Goal: Check status

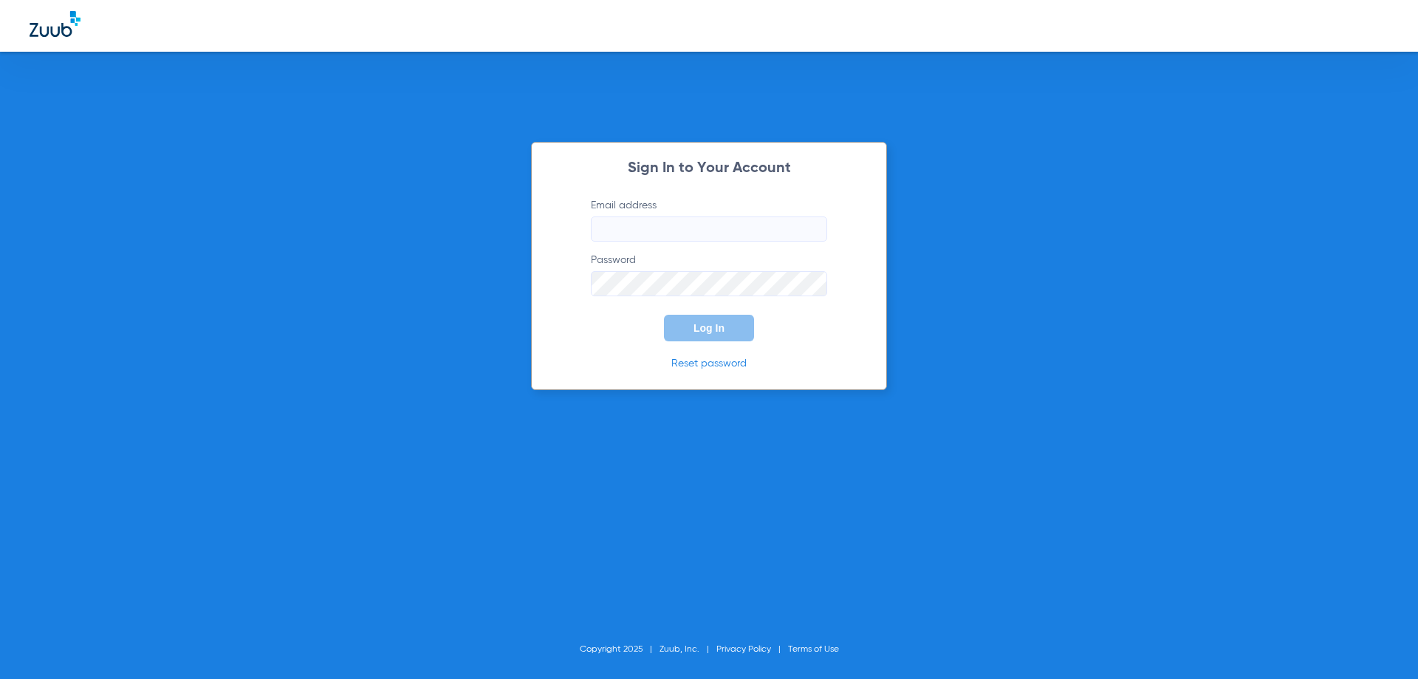
type input "[EMAIL_ADDRESS][DOMAIN_NAME]"
click at [702, 226] on input "[EMAIL_ADDRESS][DOMAIN_NAME]" at bounding box center [709, 228] width 236 height 25
click at [713, 325] on span "Log In" at bounding box center [709, 328] width 31 height 12
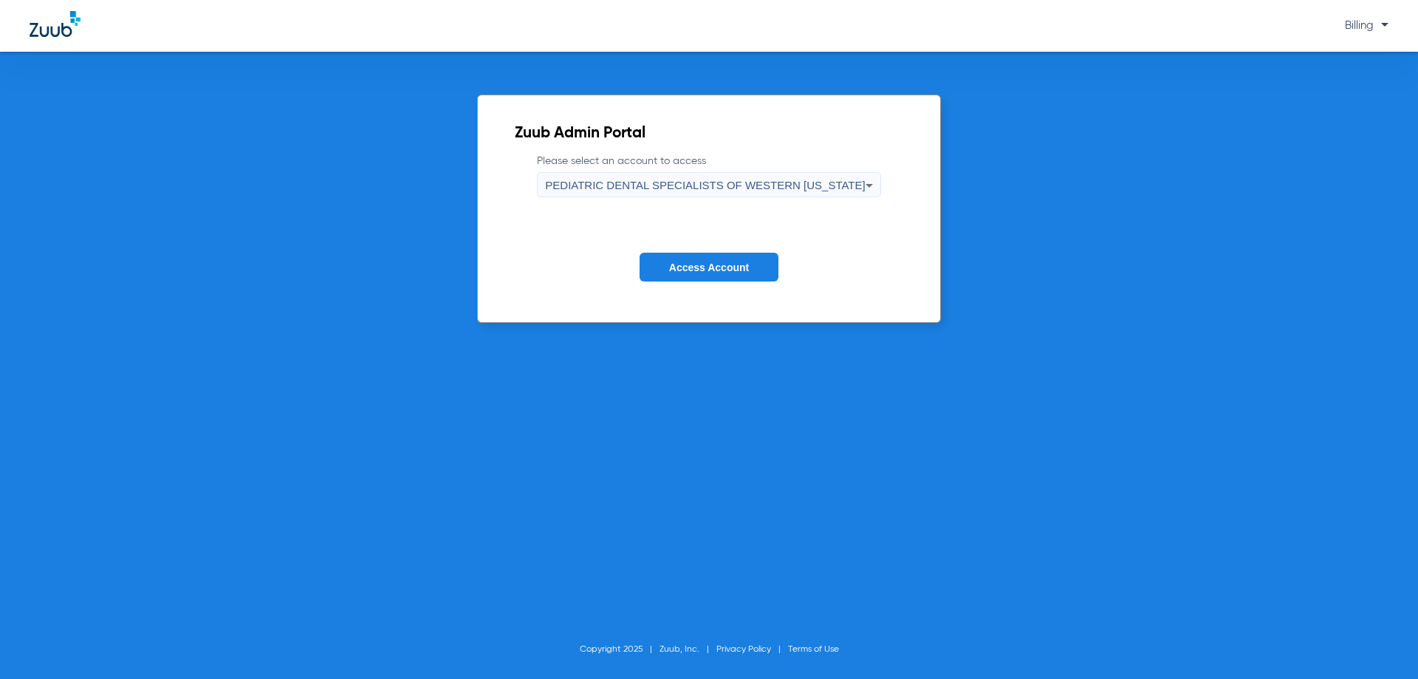
click at [615, 185] on span "PEDIATRIC DENTAL SPECIALISTS OF WESTERN [US_STATE]" at bounding box center [705, 185] width 320 height 13
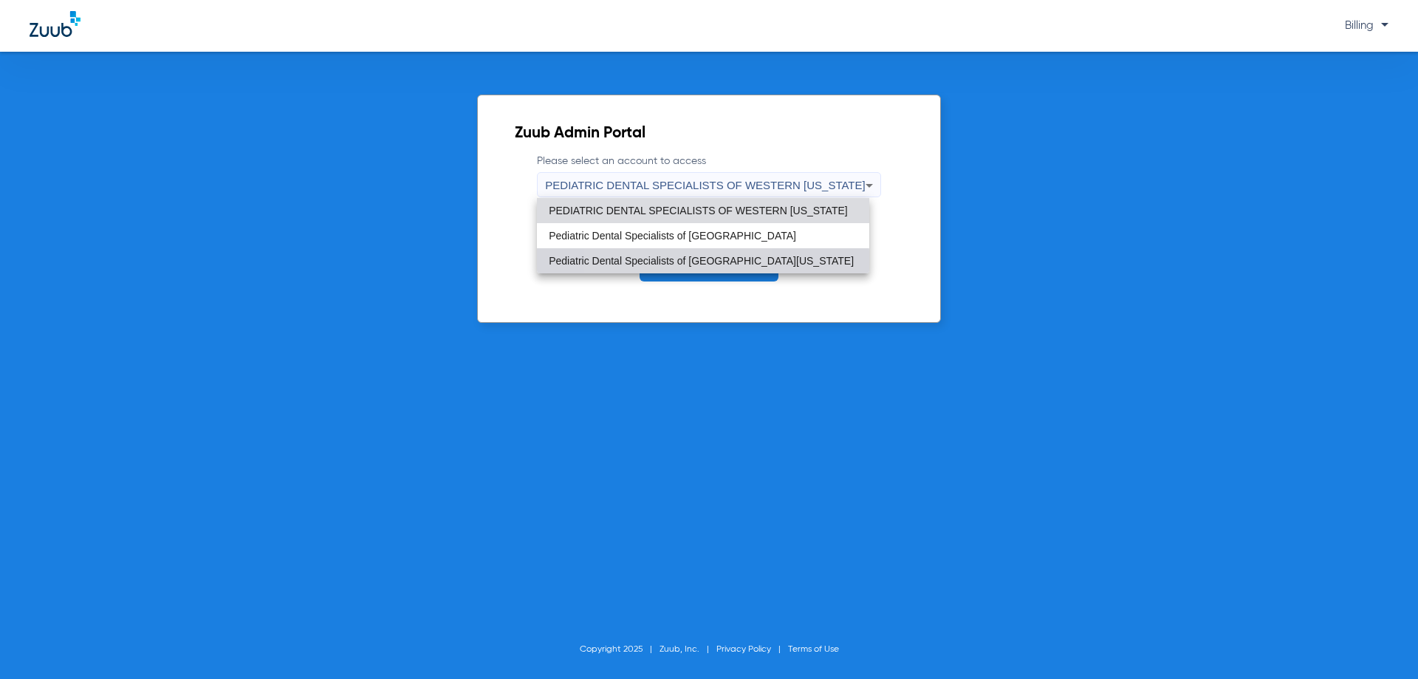
click at [633, 269] on mat-option "Pediatric Dental Specialists of [GEOGRAPHIC_DATA][US_STATE]" at bounding box center [703, 260] width 332 height 25
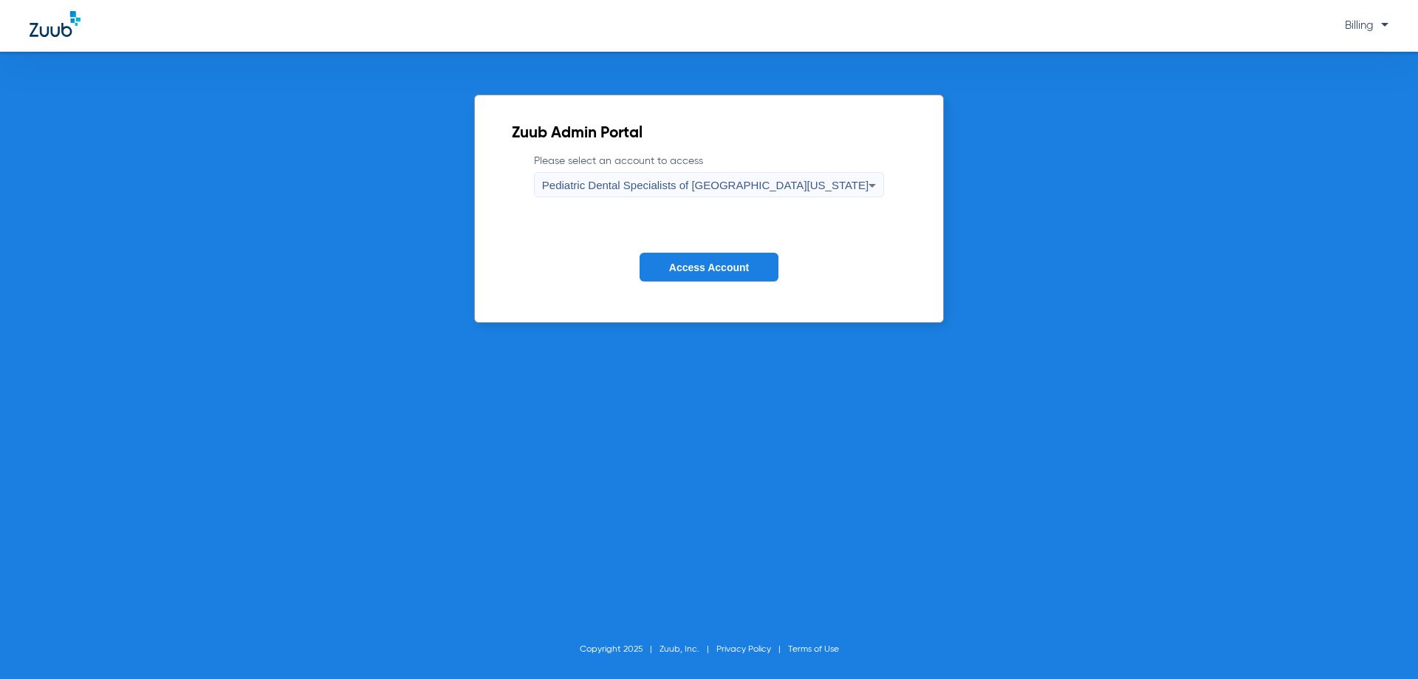
click at [672, 265] on span "Access Account" at bounding box center [709, 268] width 80 height 12
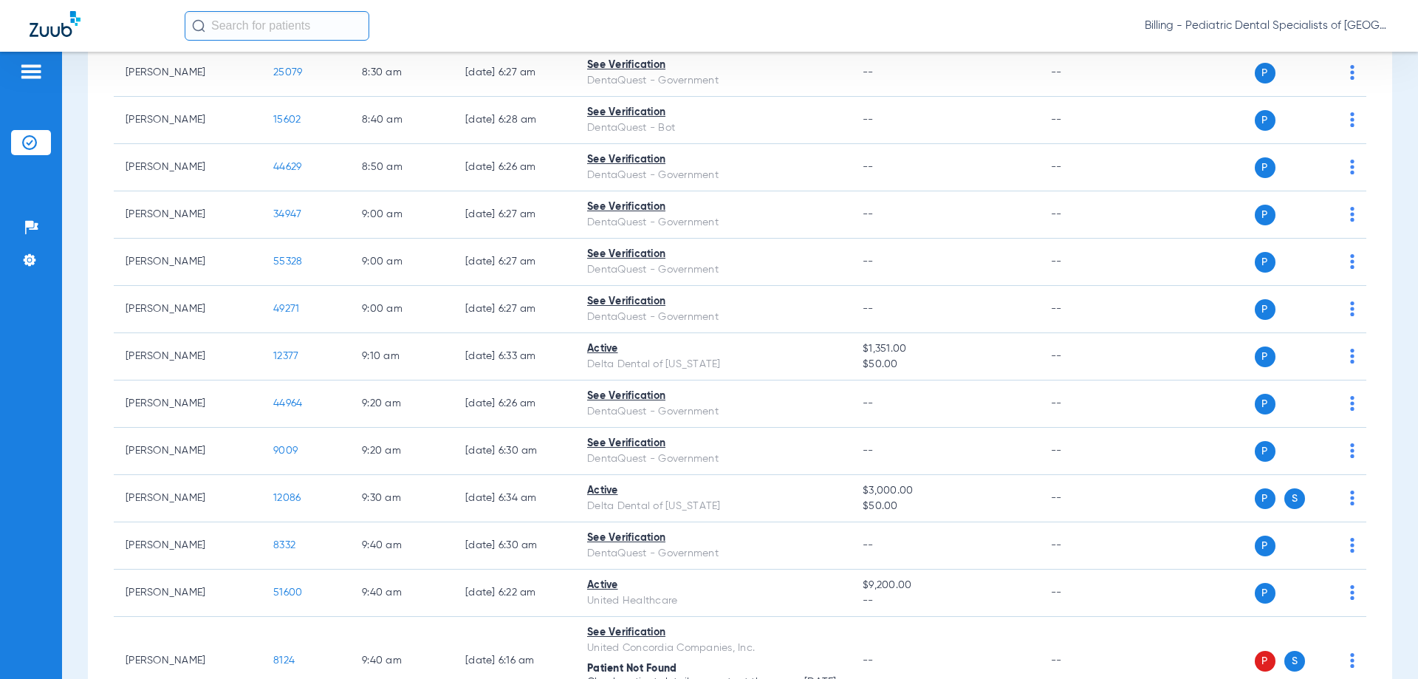
scroll to position [591, 0]
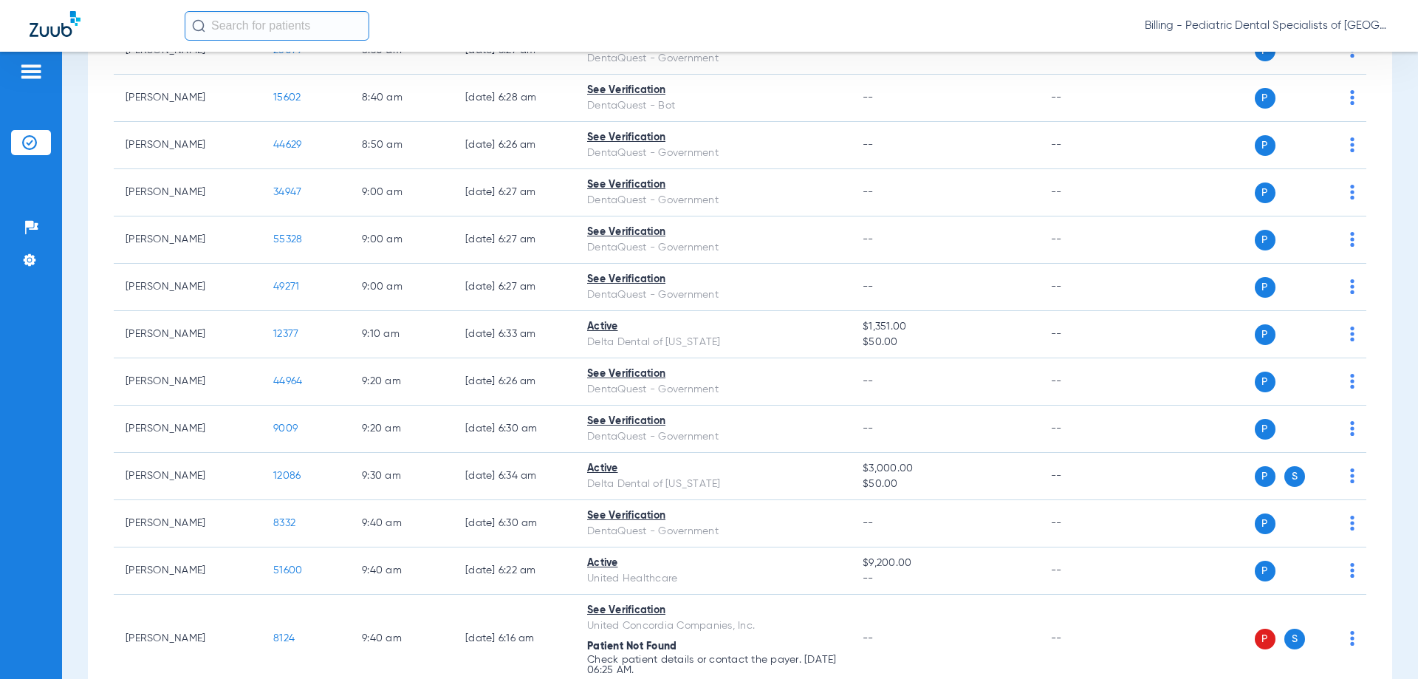
click at [1390, 177] on div "Schedule Insurance Verification History Last Appt. Sync Time: [DATE] - 07:33 AM…" at bounding box center [740, 365] width 1356 height 627
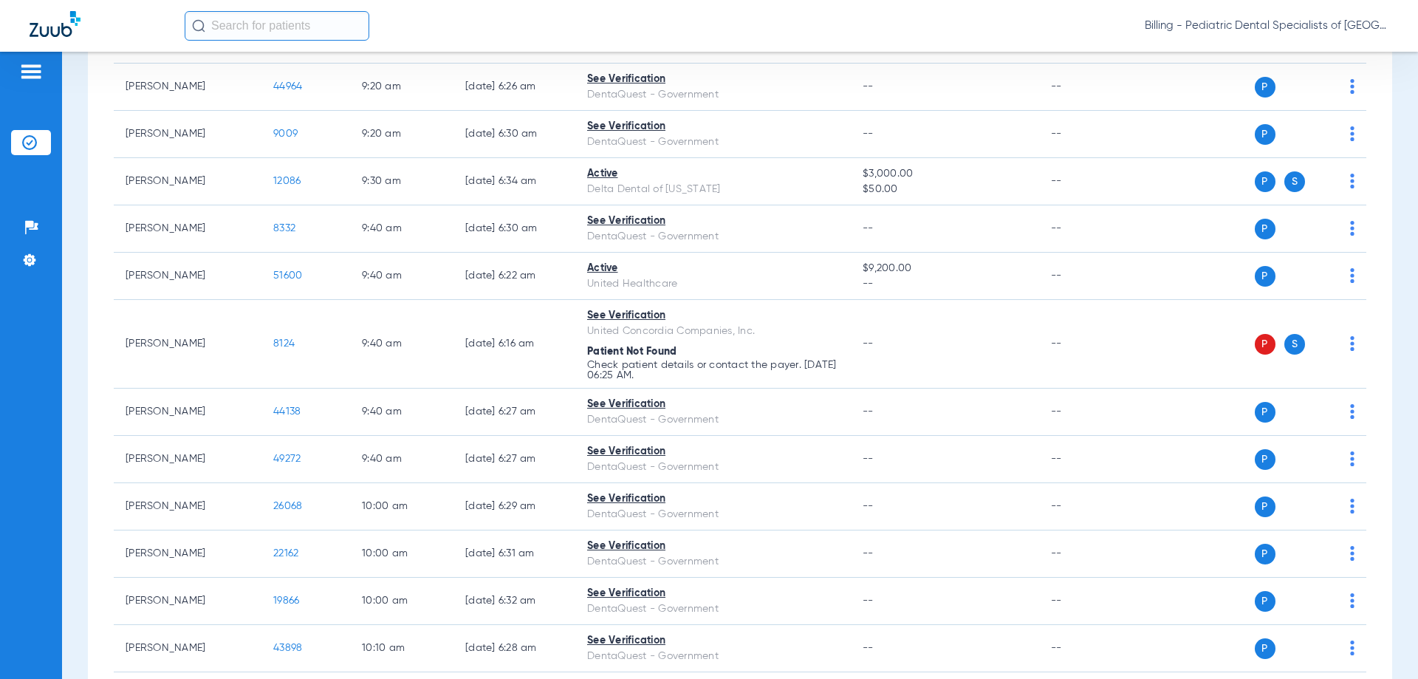
scroll to position [886, 0]
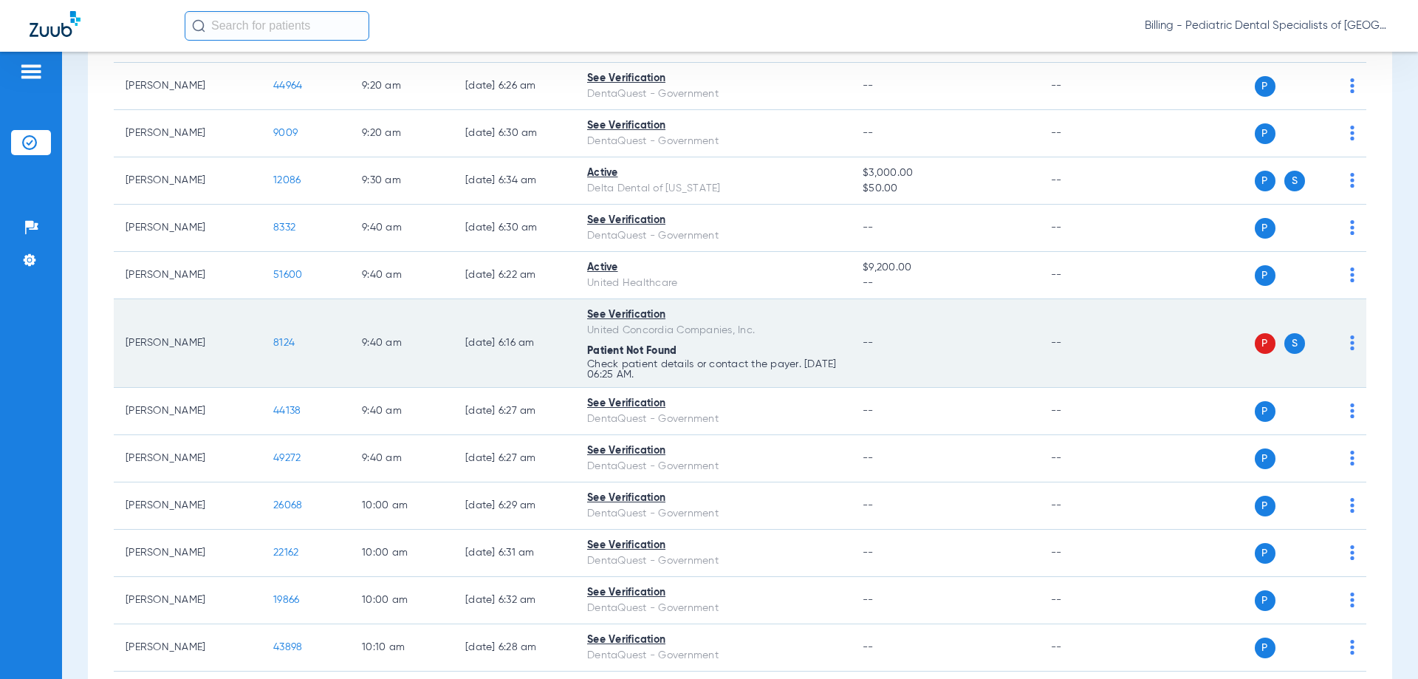
drag, startPoint x: 858, startPoint y: 365, endPoint x: 847, endPoint y: 365, distance: 11.8
click at [858, 365] on td "--" at bounding box center [945, 343] width 188 height 89
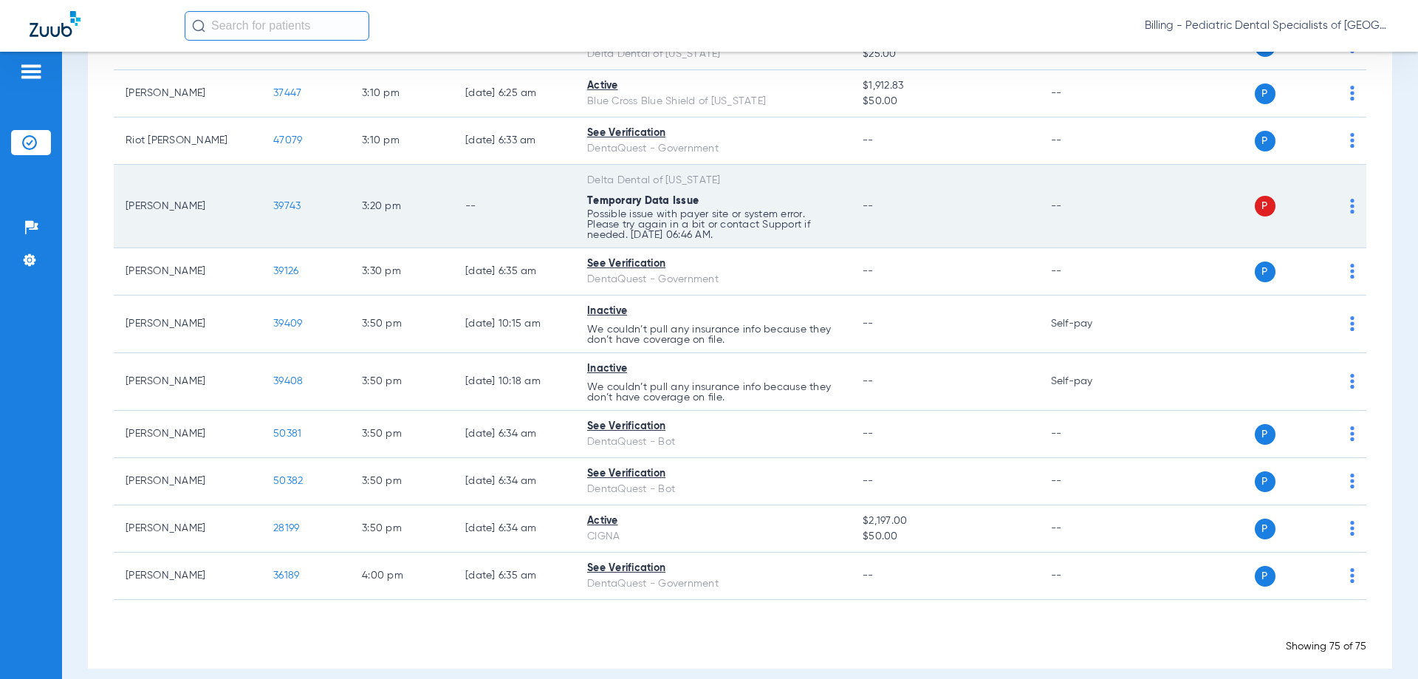
scroll to position [3295, 0]
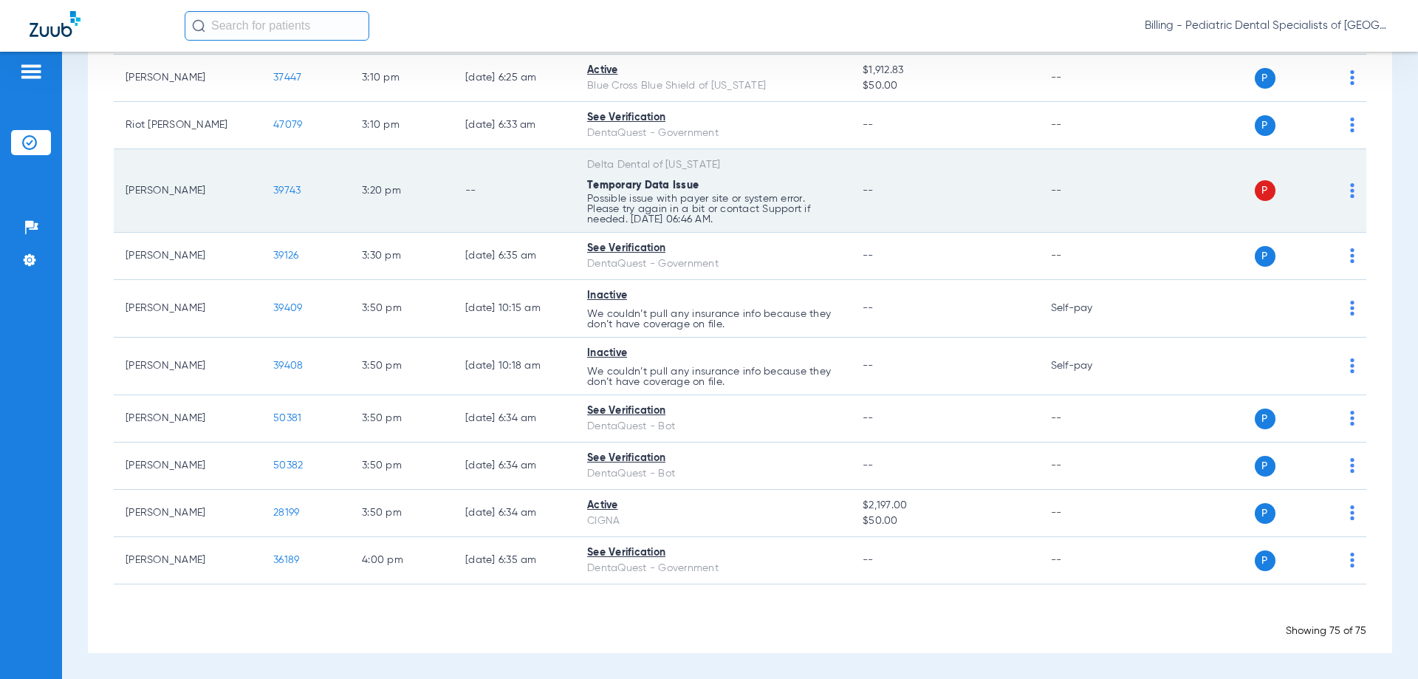
drag, startPoint x: 659, startPoint y: 164, endPoint x: 657, endPoint y: 177, distance: 12.6
click at [659, 165] on div "Delta Dental of [US_STATE]" at bounding box center [713, 165] width 252 height 16
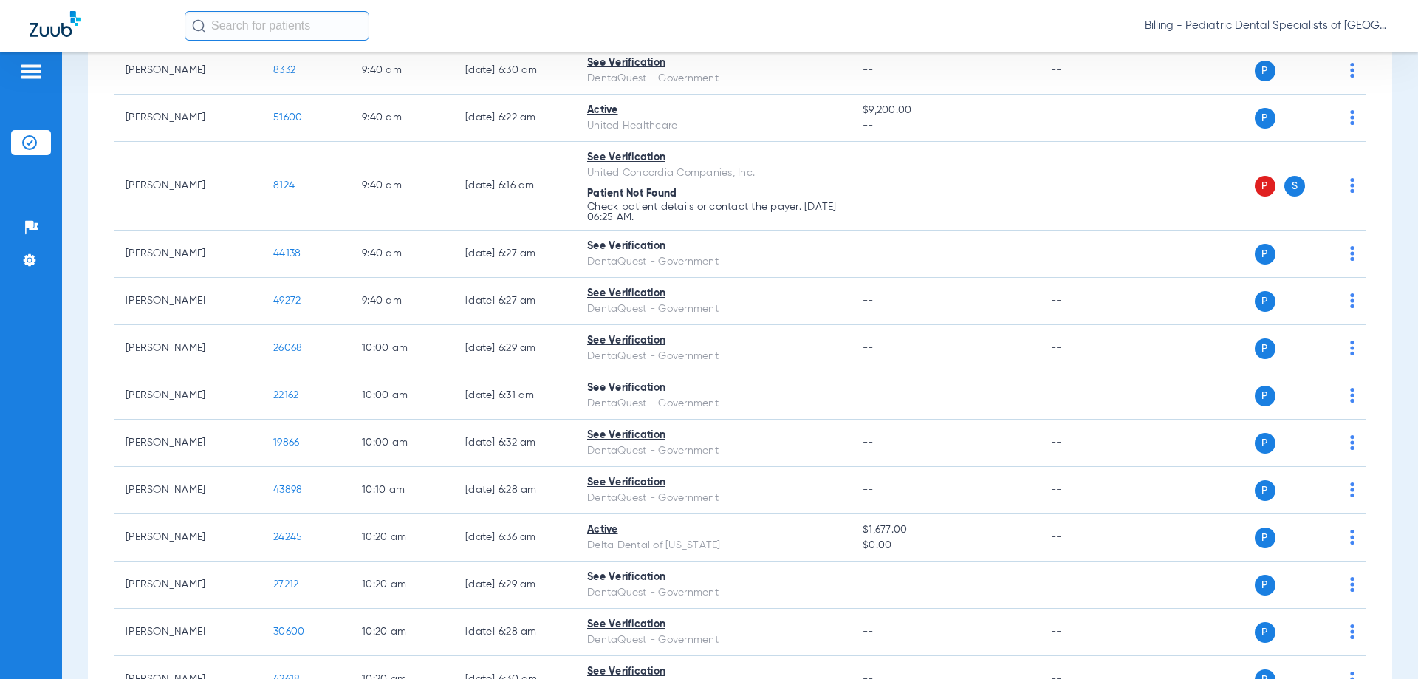
scroll to position [1005, 0]
